Goal: Communication & Community: Answer question/provide support

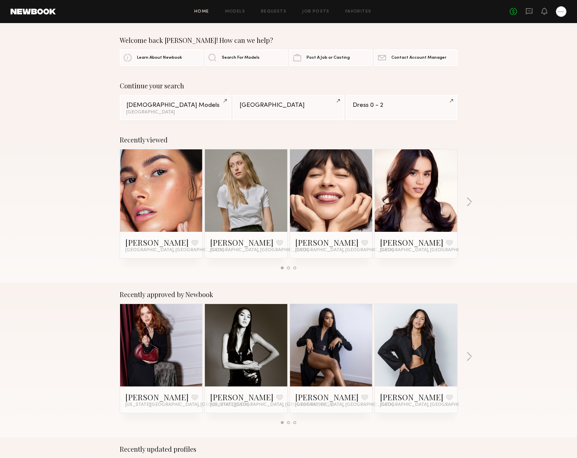
click at [422, 16] on div "No fees up to $5,000" at bounding box center [538, 11] width 57 height 11
click at [422, 13] on icon at bounding box center [529, 11] width 7 height 6
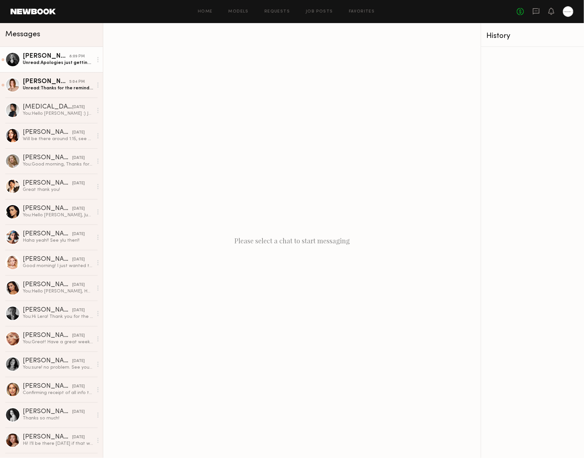
click at [59, 62] on div "Unread: Apologies just getting home and seeing this. I should be able to get th…" at bounding box center [58, 63] width 70 height 6
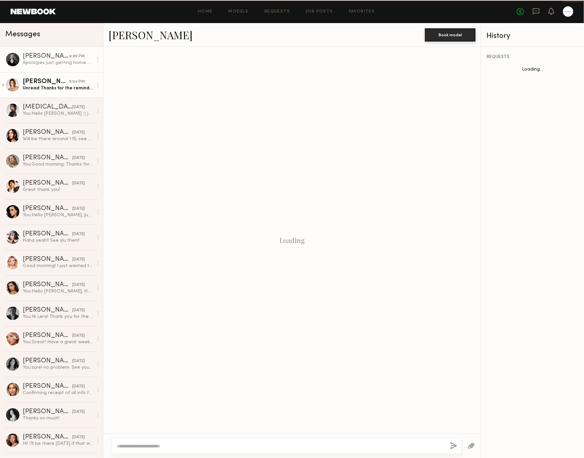
scroll to position [704, 0]
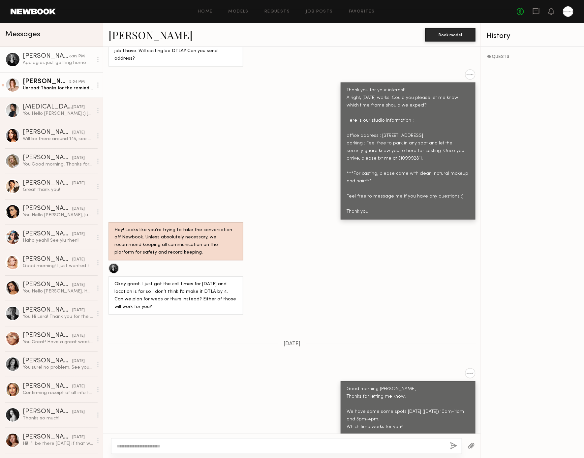
click at [59, 87] on div "Unread: Thanks for the reminder, see you then!" at bounding box center [58, 88] width 70 height 6
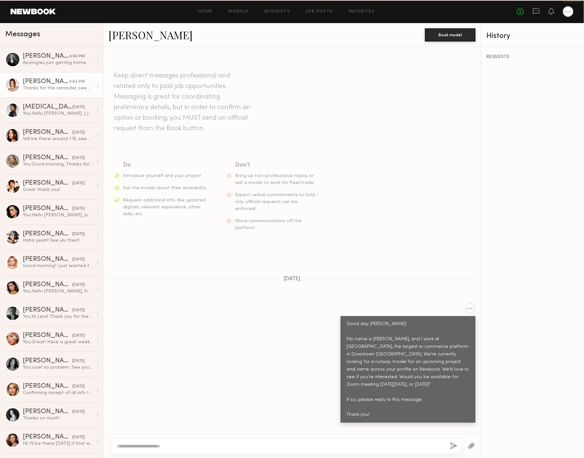
scroll to position [856, 0]
